Goal: Information Seeking & Learning: Learn about a topic

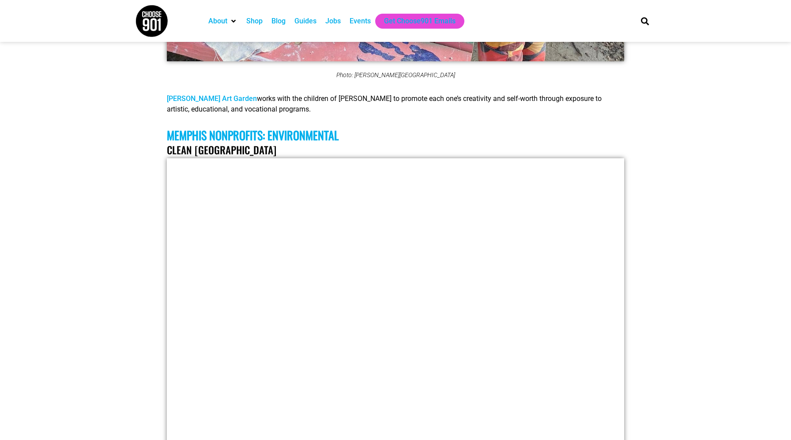
scroll to position [3582, 0]
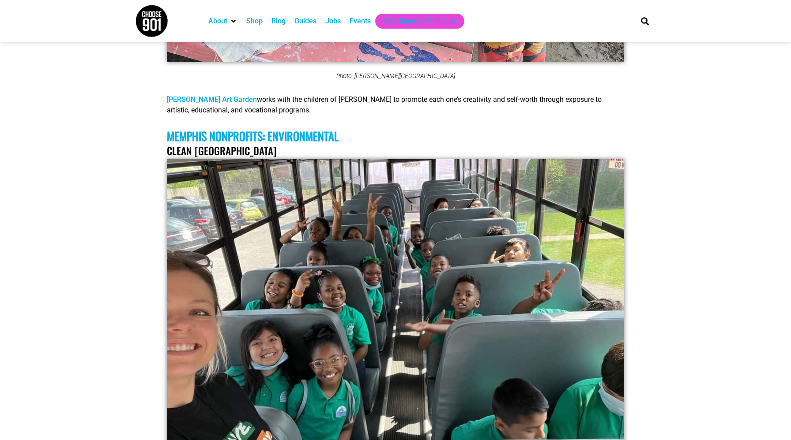
click at [274, 129] on h3 "Memphis Nonprofits: Environmental" at bounding box center [395, 136] width 457 height 14
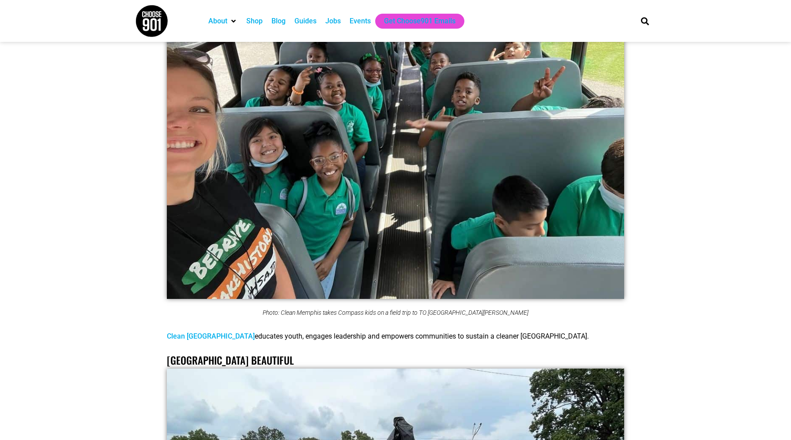
scroll to position [3788, 0]
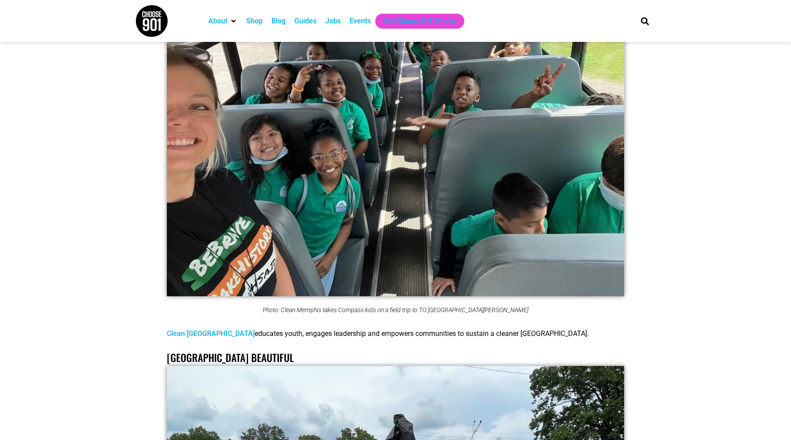
click at [191, 330] on link "Clean [GEOGRAPHIC_DATA]" at bounding box center [211, 334] width 88 height 8
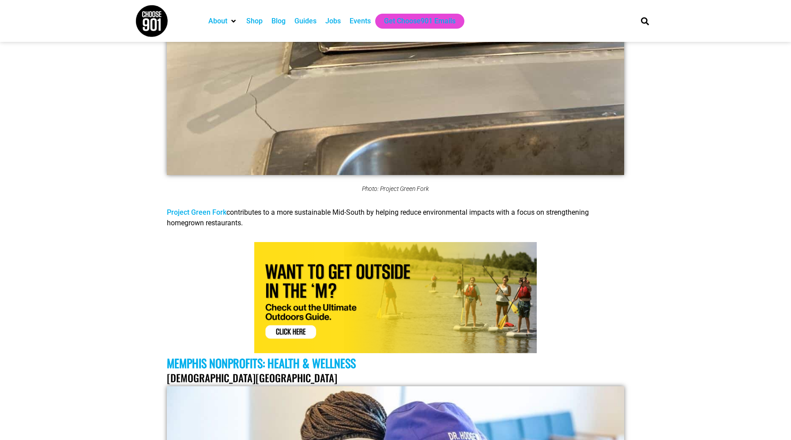
scroll to position [4854, 0]
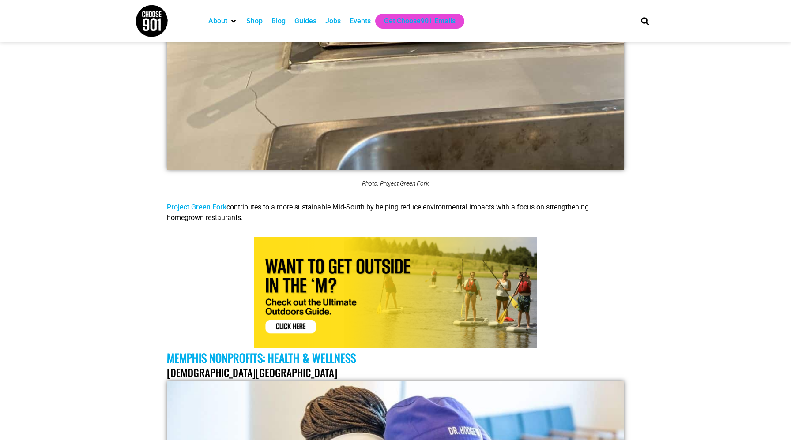
click at [200, 203] on link "Project Green Fork" at bounding box center [197, 207] width 60 height 8
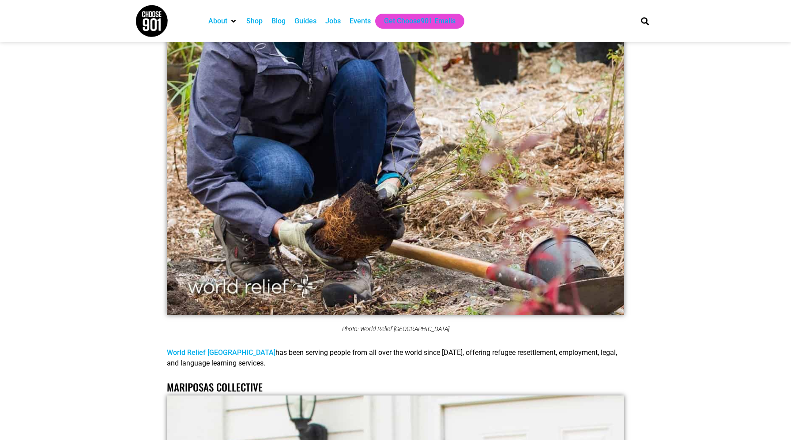
scroll to position [6670, 0]
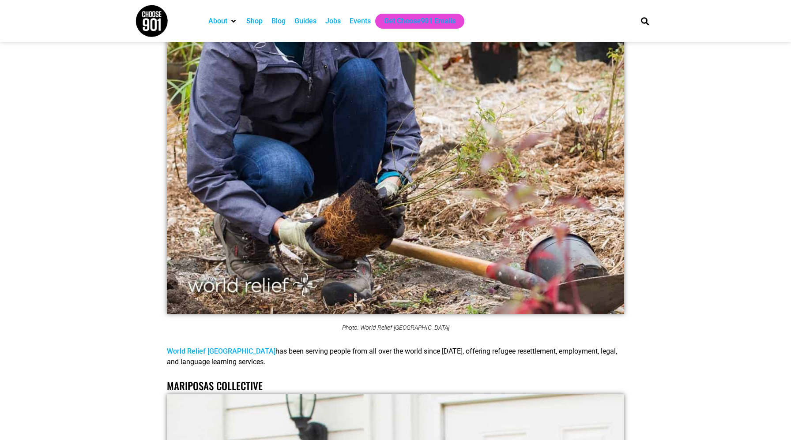
click at [204, 347] on link "World Relief [GEOGRAPHIC_DATA]" at bounding box center [221, 351] width 109 height 8
